Goal: Entertainment & Leisure: Consume media (video, audio)

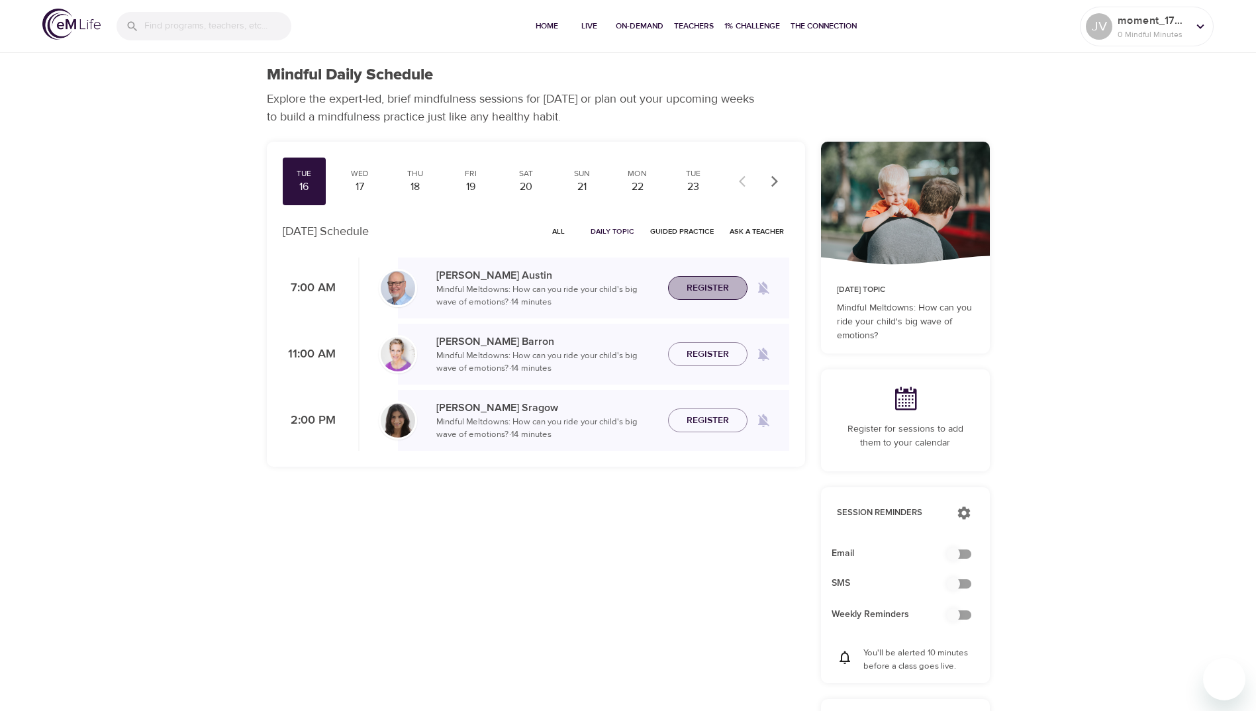
click at [707, 281] on span "Register" at bounding box center [708, 288] width 42 height 17
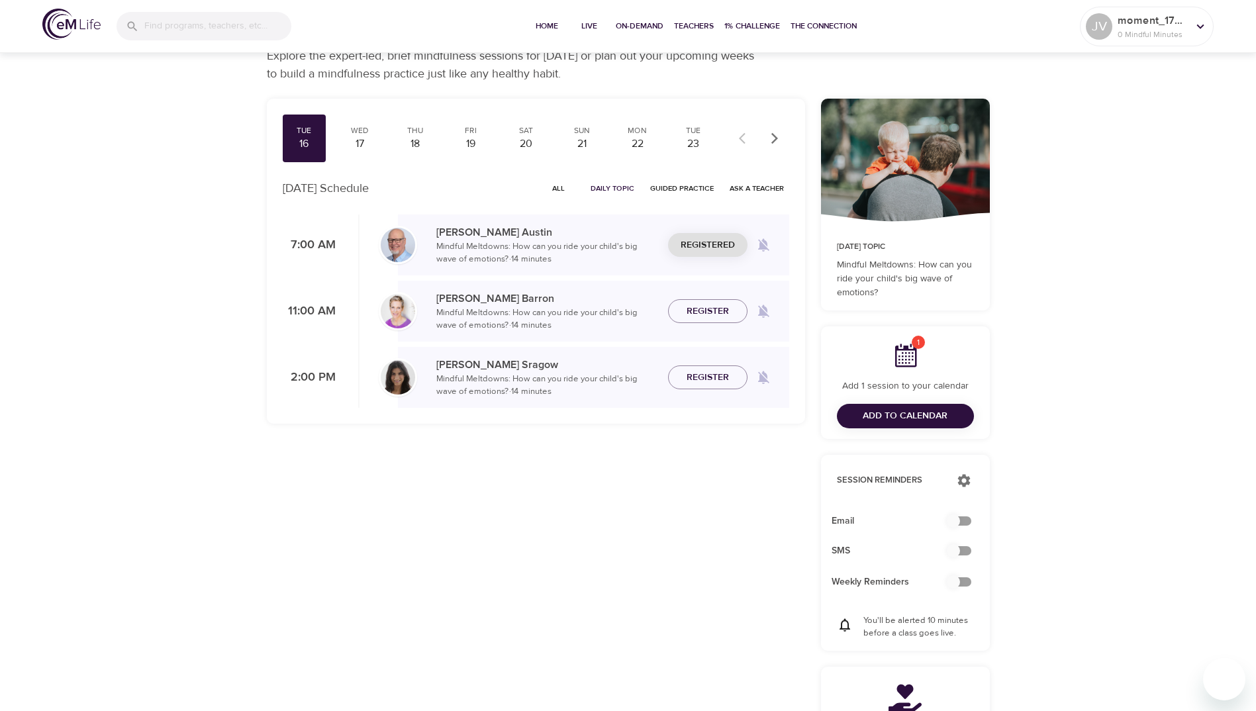
scroll to position [66, 0]
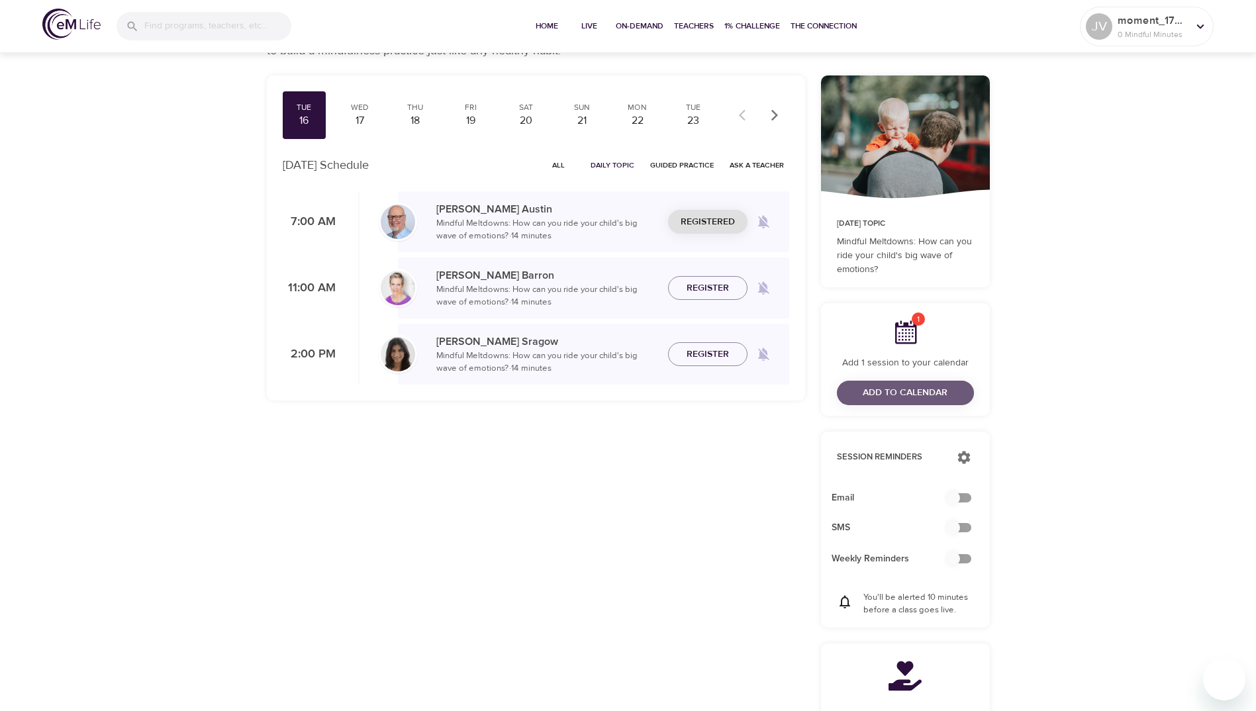
click at [890, 397] on span "Add to Calendar" at bounding box center [905, 393] width 85 height 17
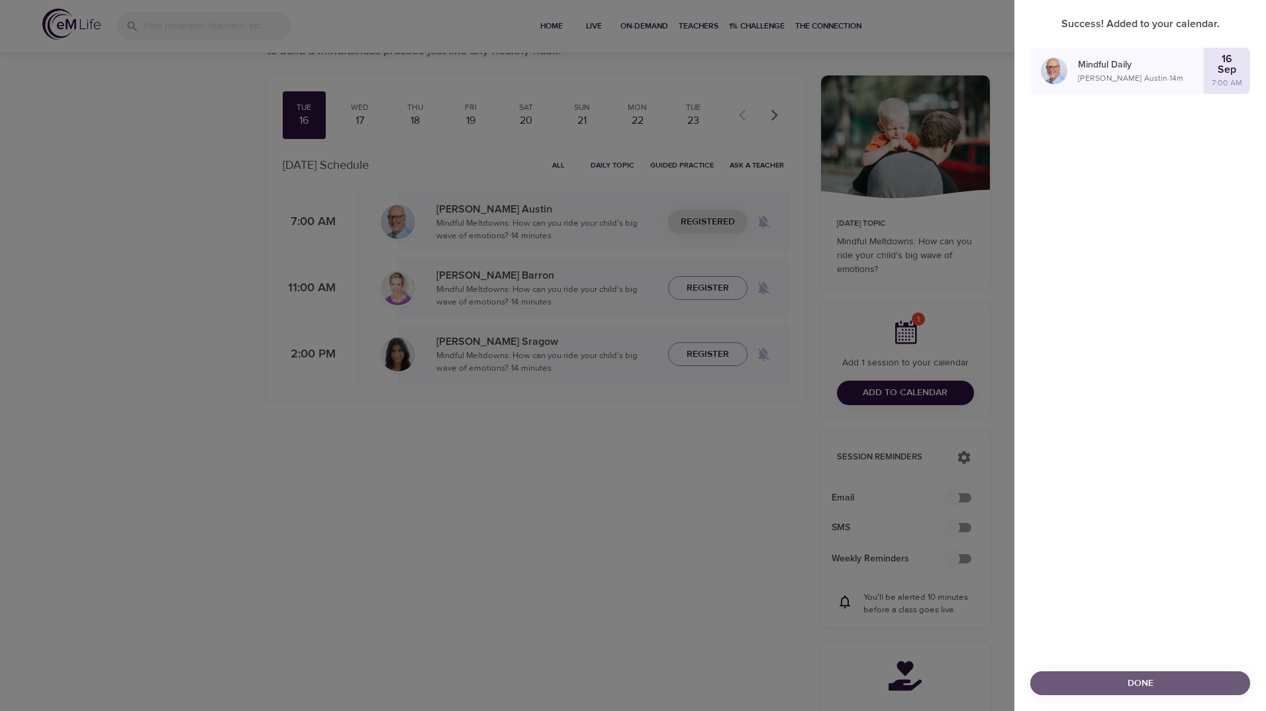
click at [1133, 674] on button "Done" at bounding box center [1140, 684] width 220 height 25
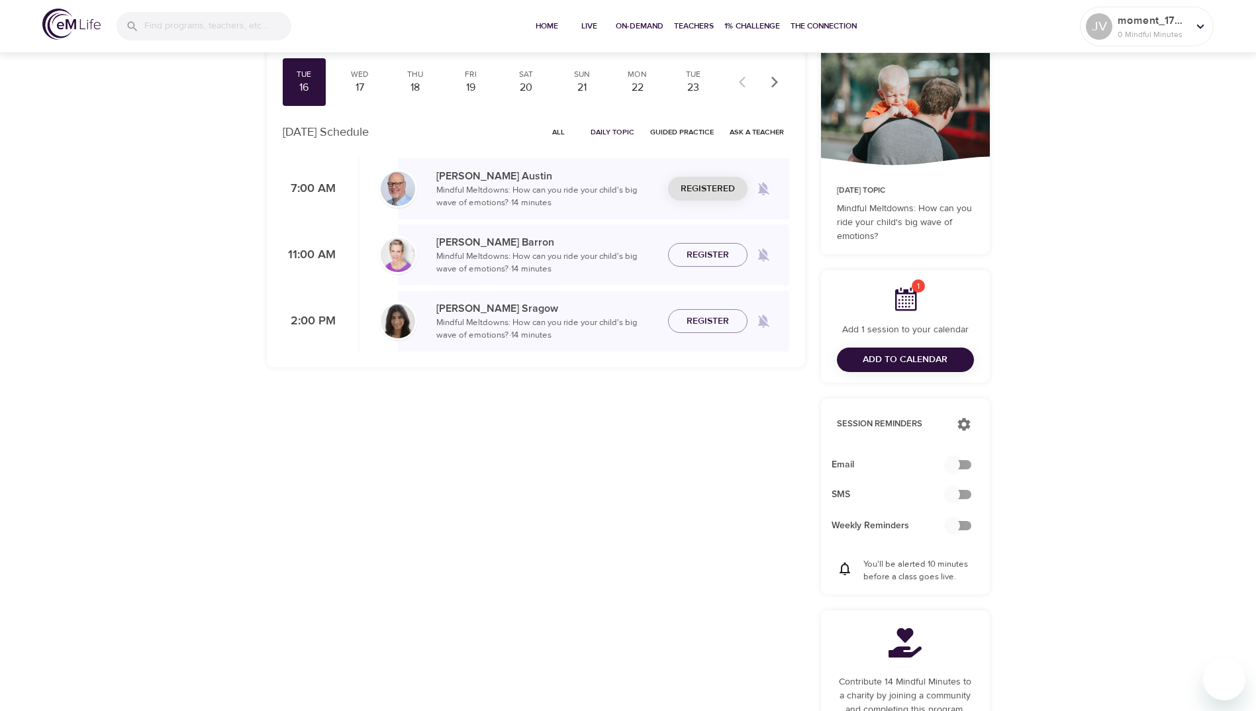
scroll to position [26, 0]
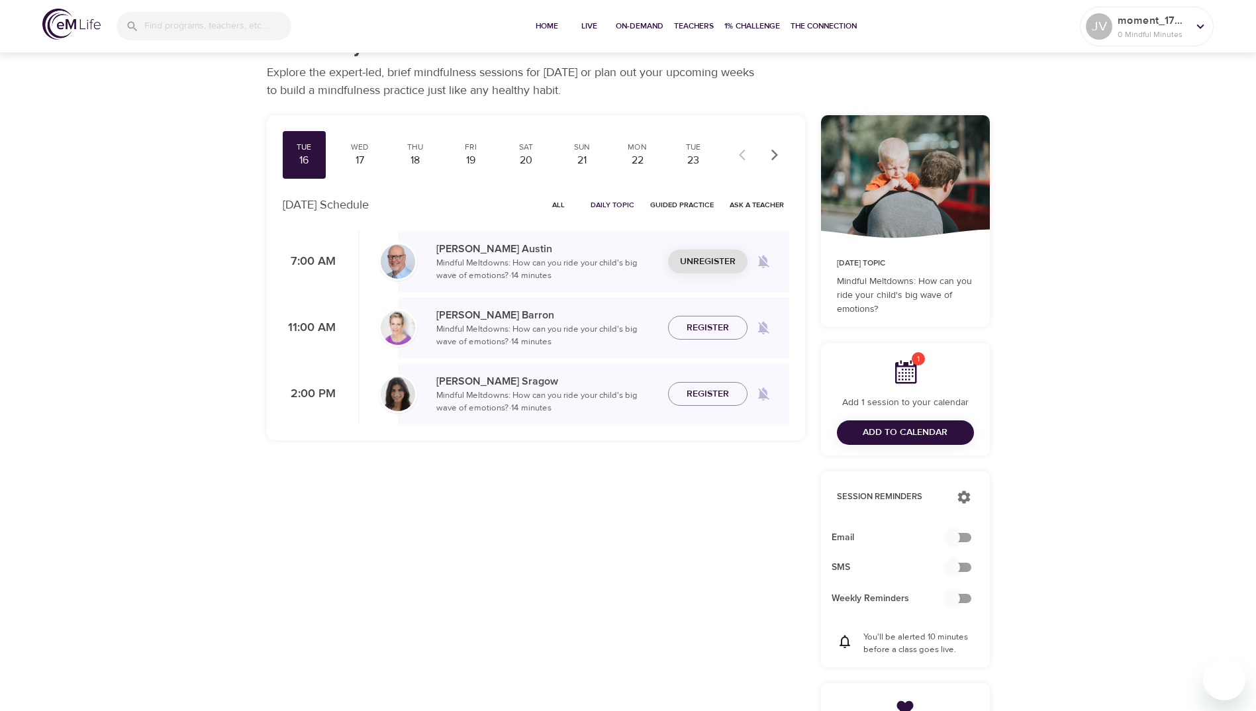
click at [708, 261] on span "Unregister" at bounding box center [708, 262] width 56 height 17
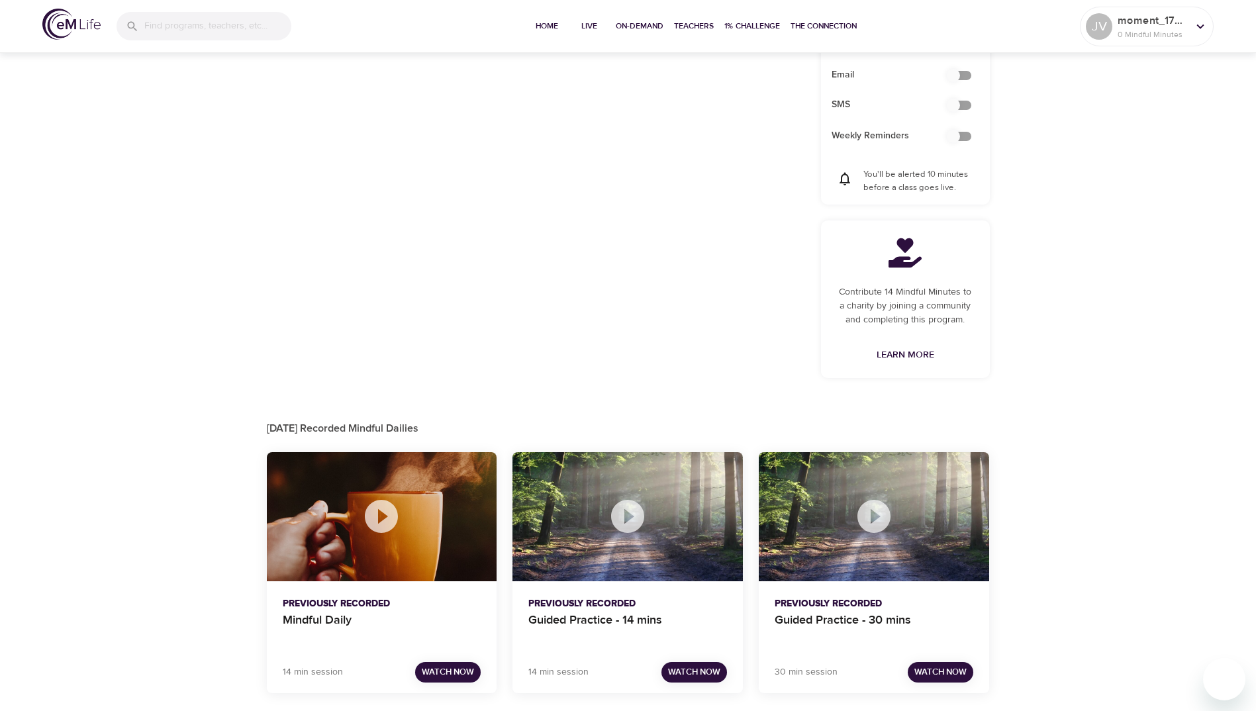
scroll to position [479, 0]
click at [451, 665] on span "Watch Now" at bounding box center [448, 671] width 52 height 15
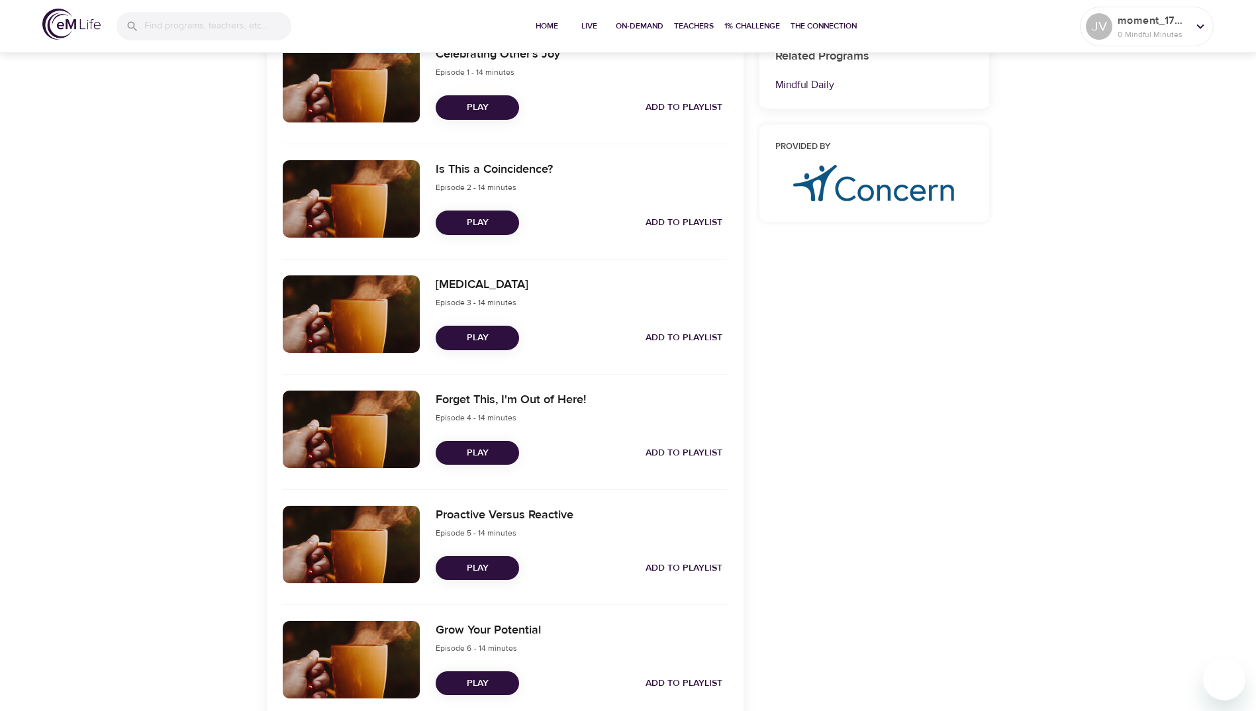
scroll to position [530, 0]
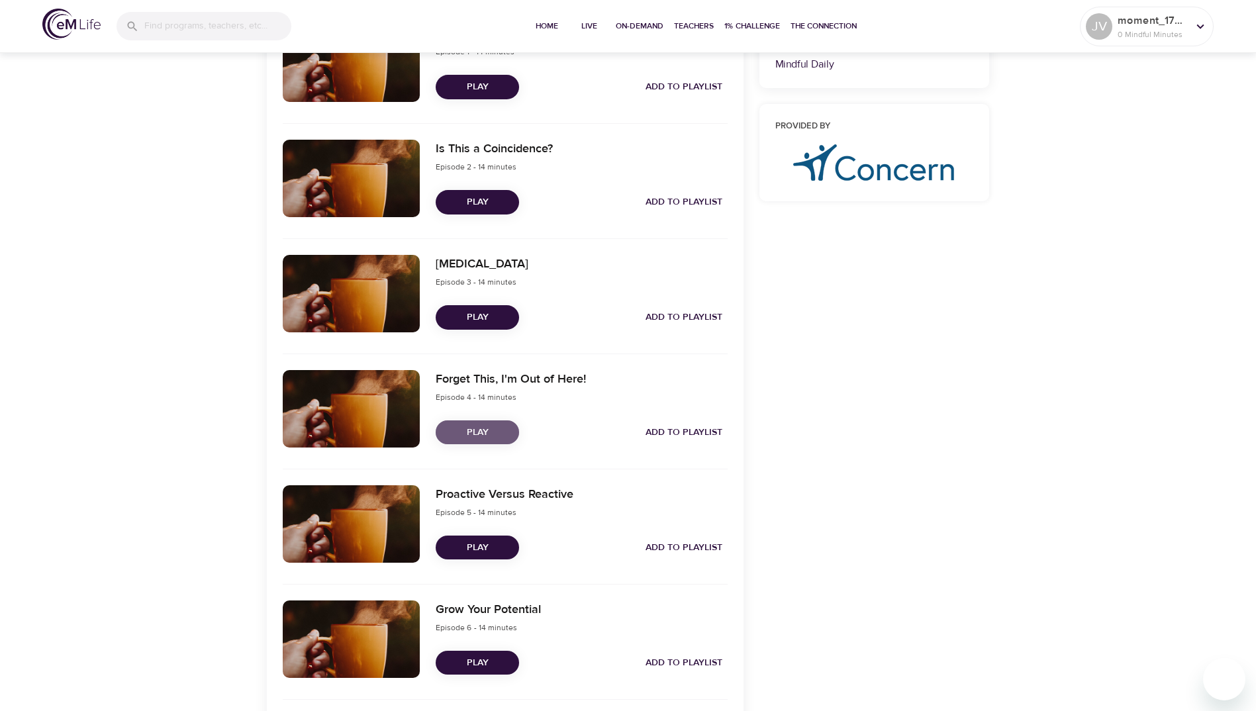
click at [478, 430] on span "Play" at bounding box center [477, 432] width 62 height 17
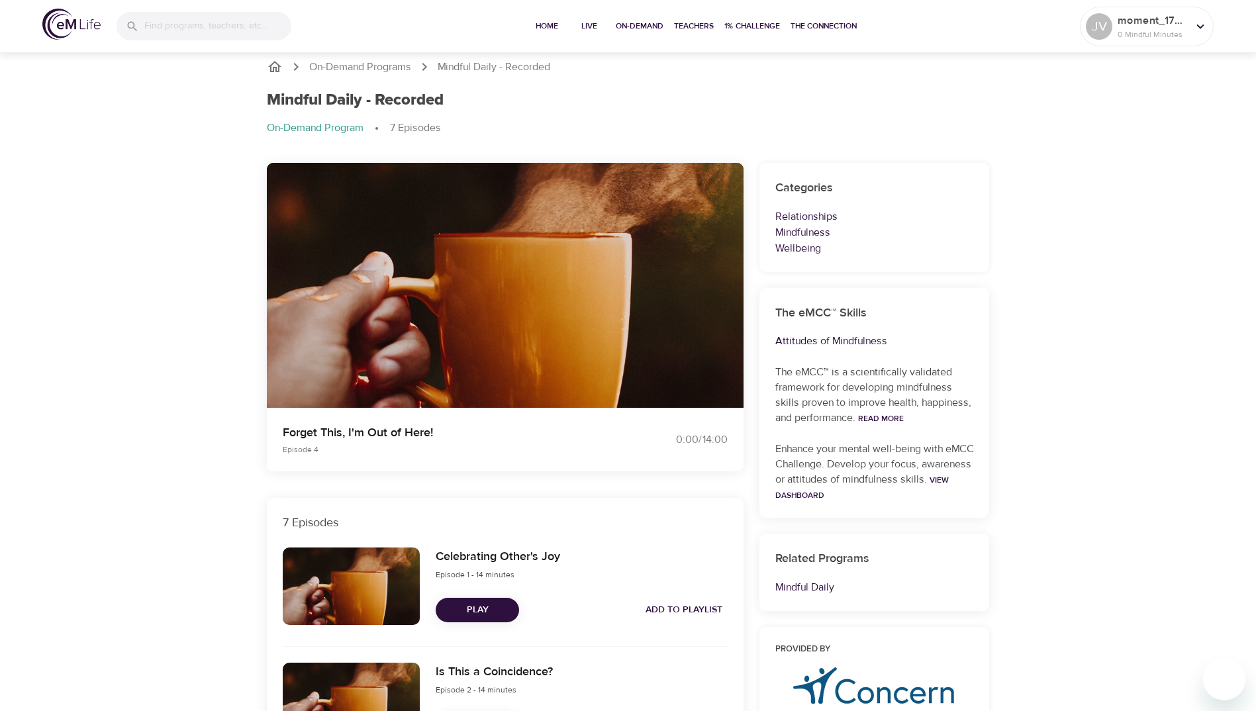
scroll to position [0, 0]
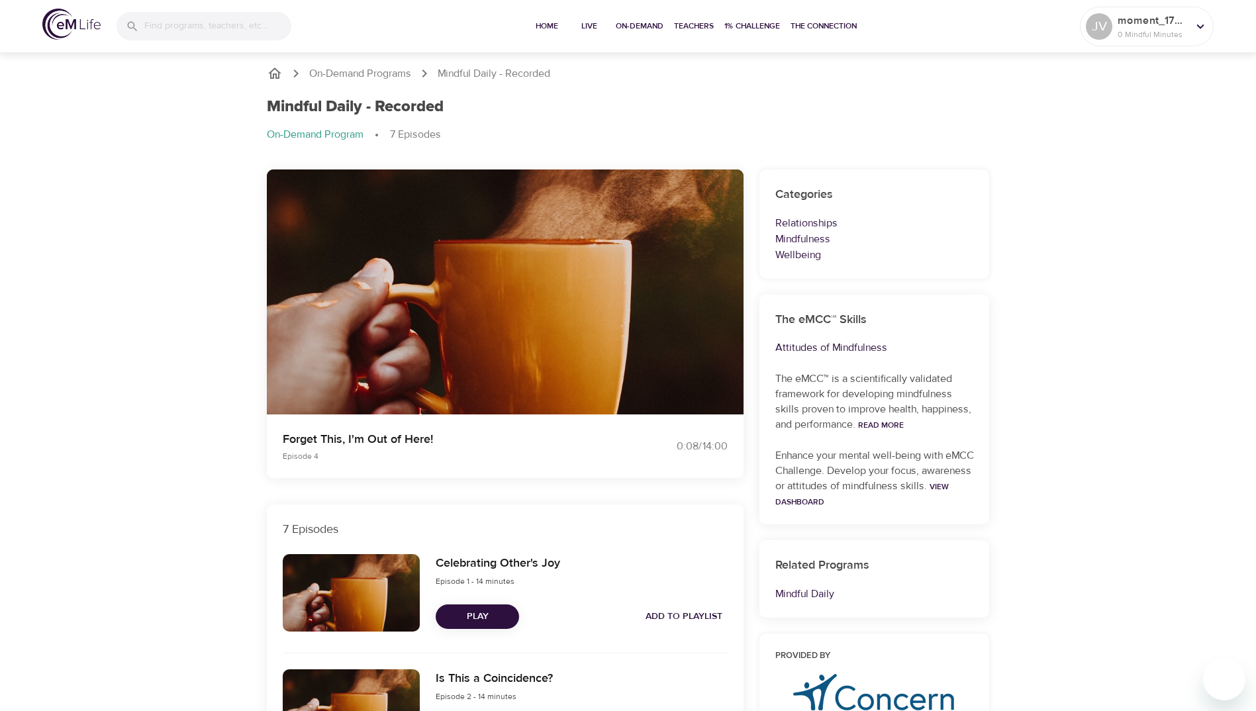
click at [926, 119] on div "Mindful Daily - Recorded On-Demand Program 7 Episodes" at bounding box center [628, 125] width 739 height 72
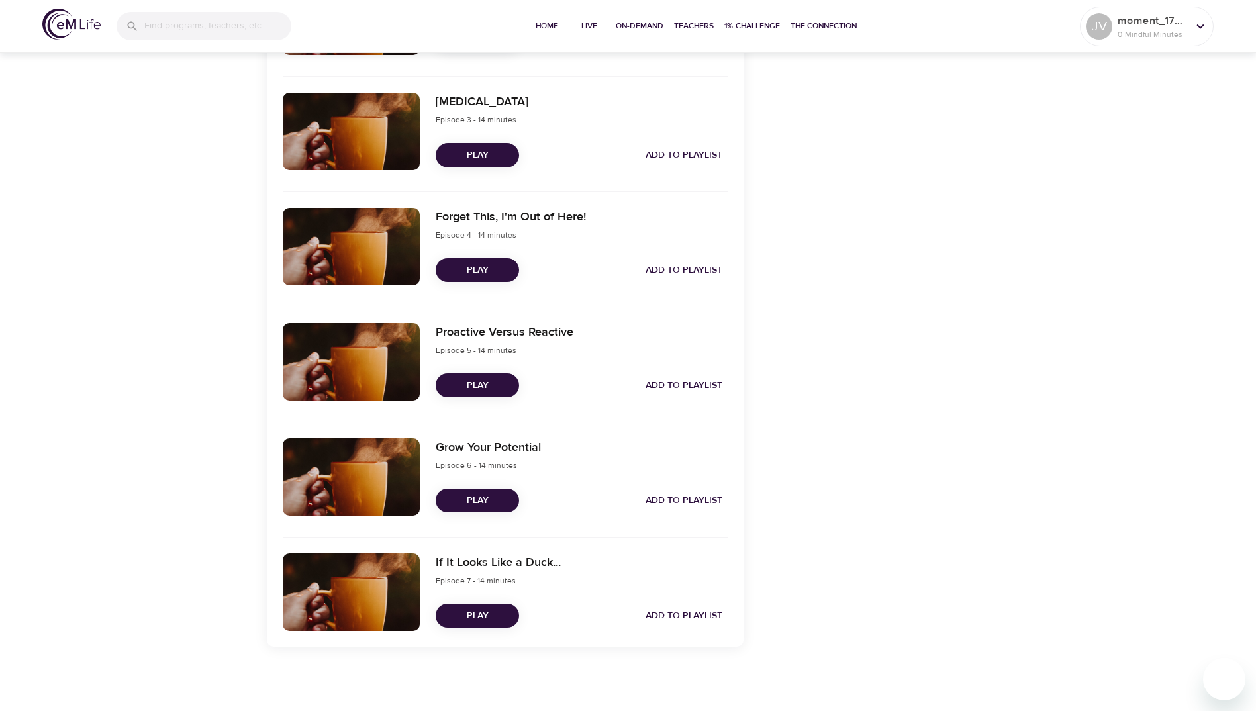
scroll to position [694, 0]
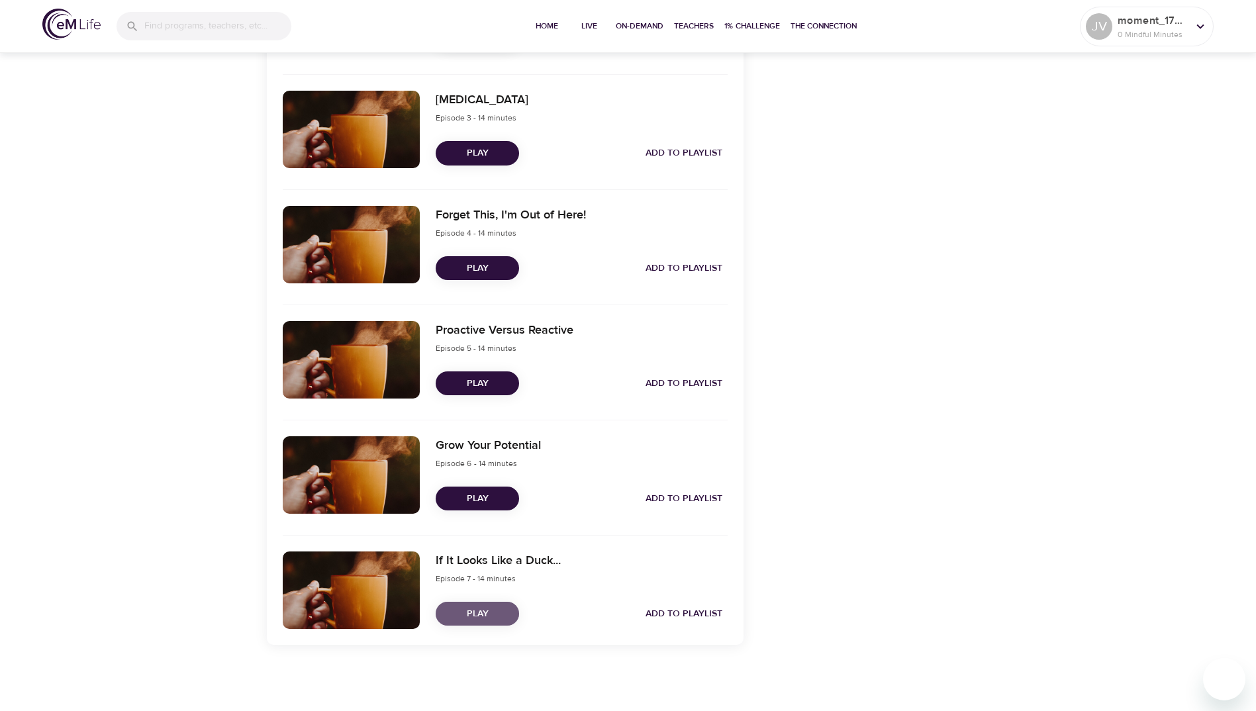
click at [466, 615] on span "Play" at bounding box center [477, 614] width 62 height 17
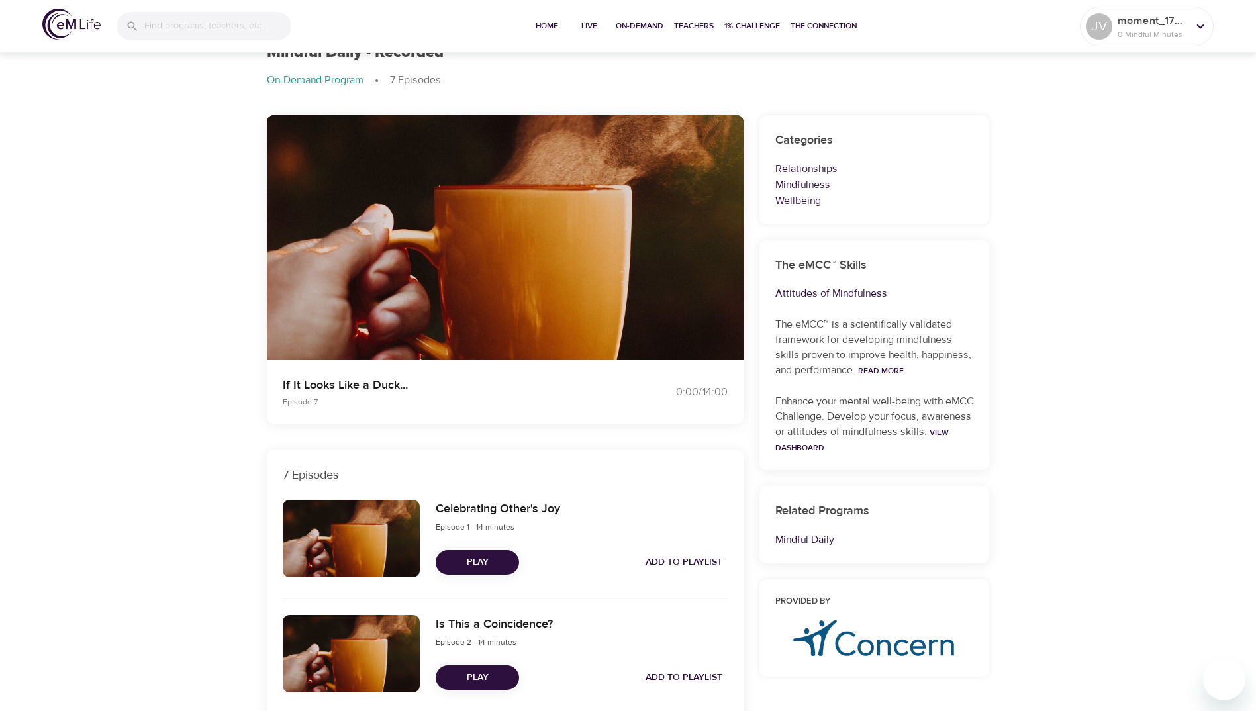
scroll to position [0, 0]
